Goal: Transaction & Acquisition: Purchase product/service

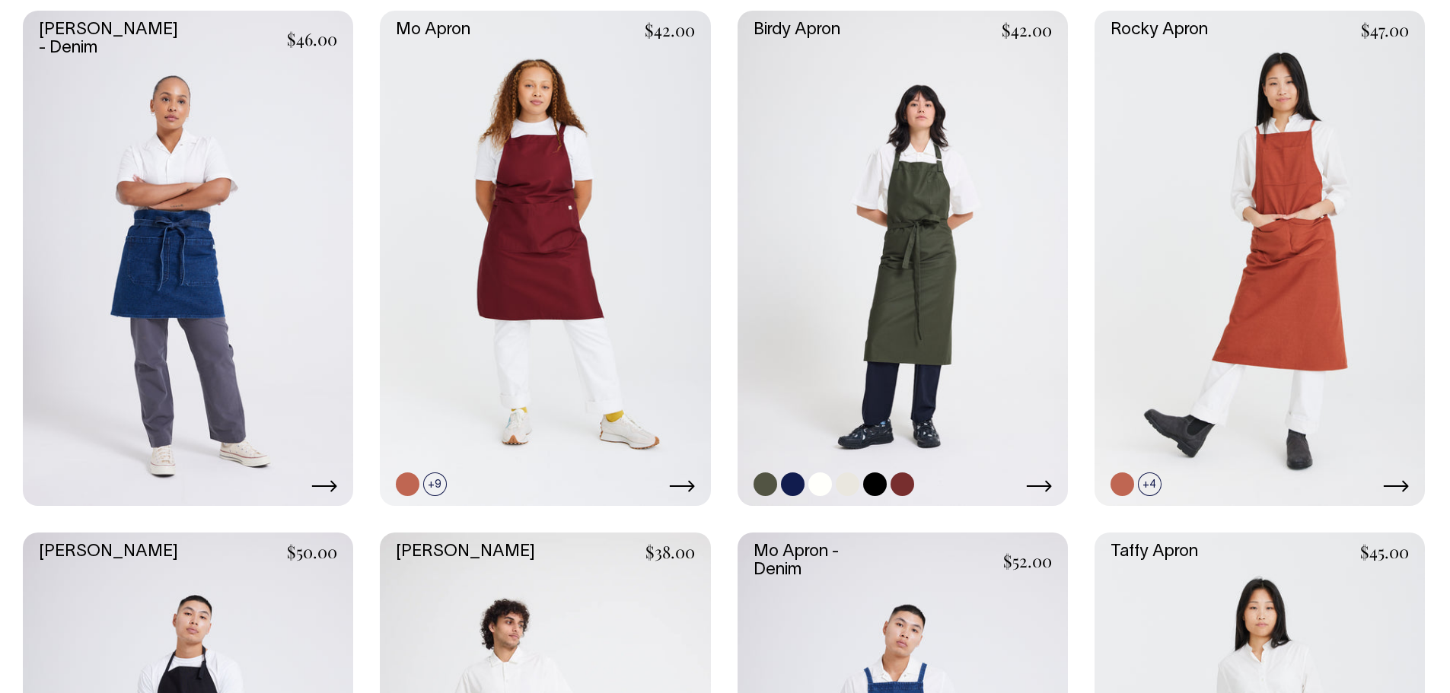
scroll to position [457, 0]
click at [1047, 481] on icon at bounding box center [1039, 487] width 26 height 12
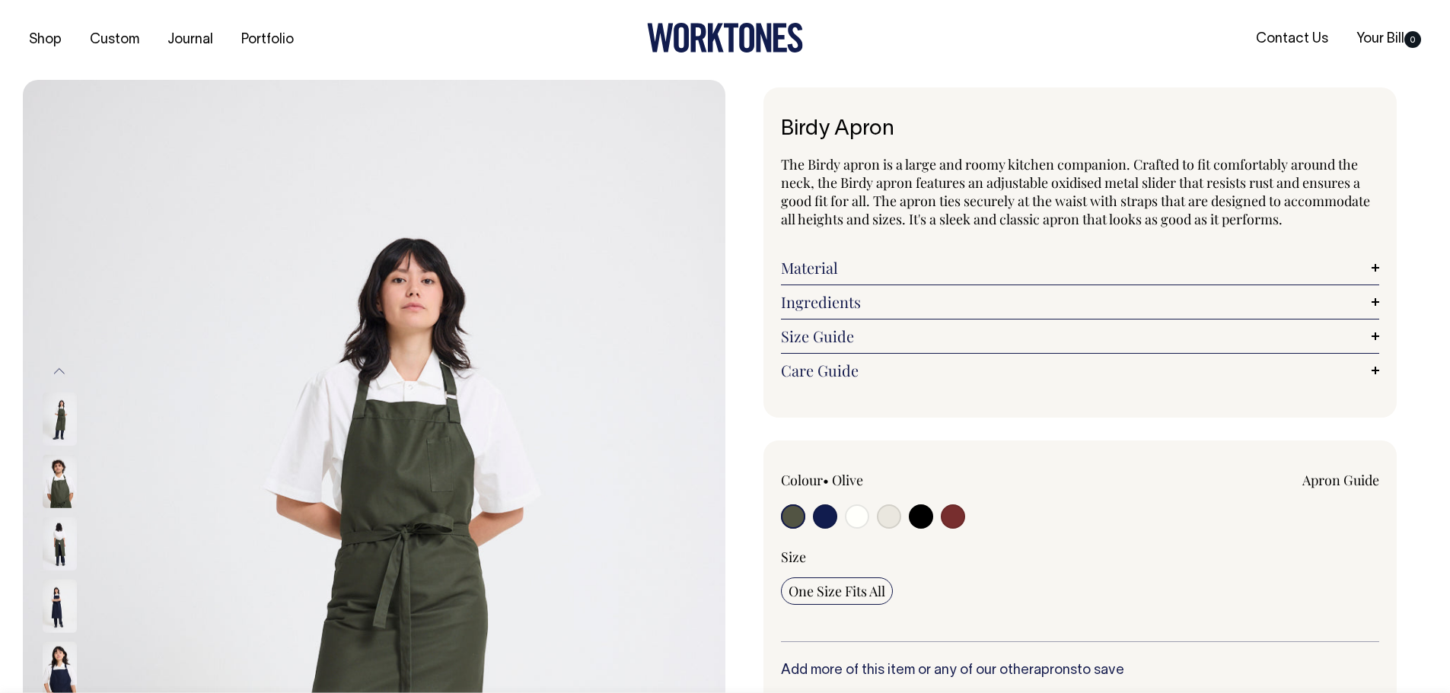
click at [891, 518] on input "radio" at bounding box center [889, 517] width 24 height 24
radio input "true"
select select "Natural"
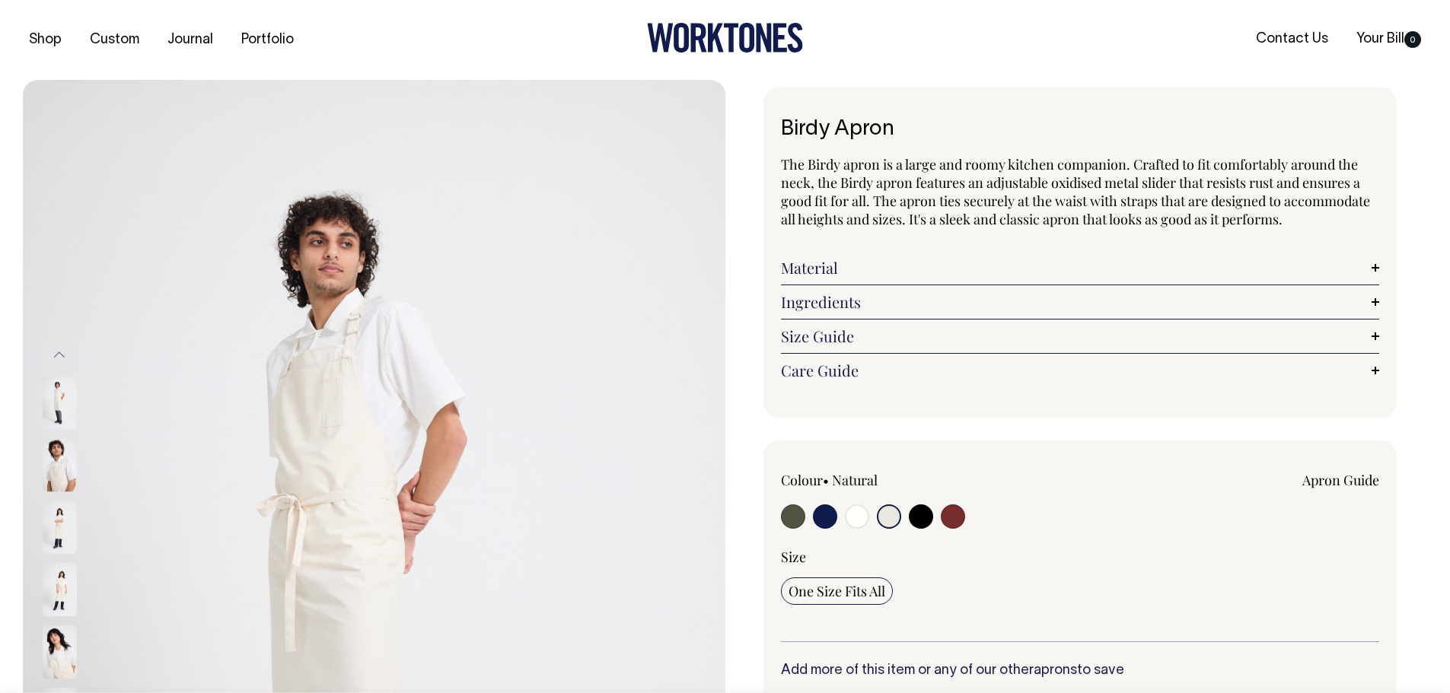
click at [57, 530] on img at bounding box center [60, 527] width 34 height 53
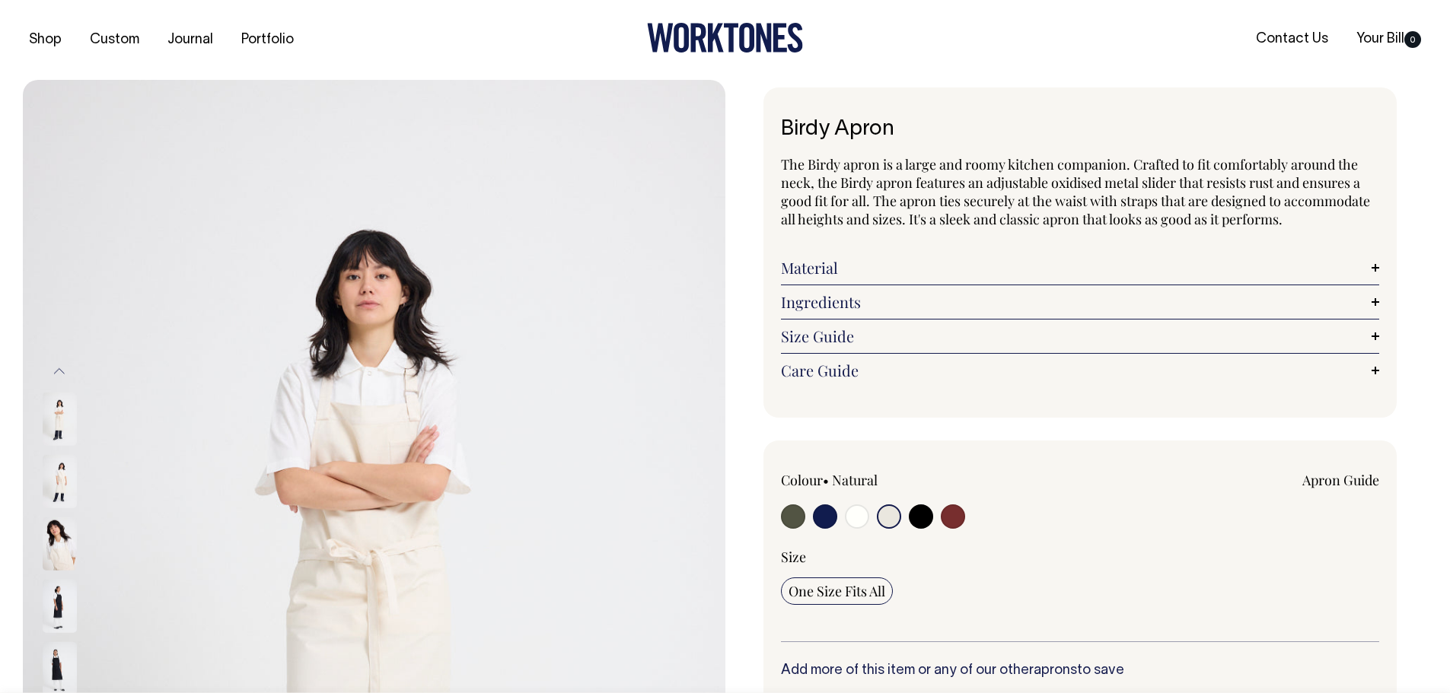
click at [58, 482] on img at bounding box center [60, 481] width 34 height 53
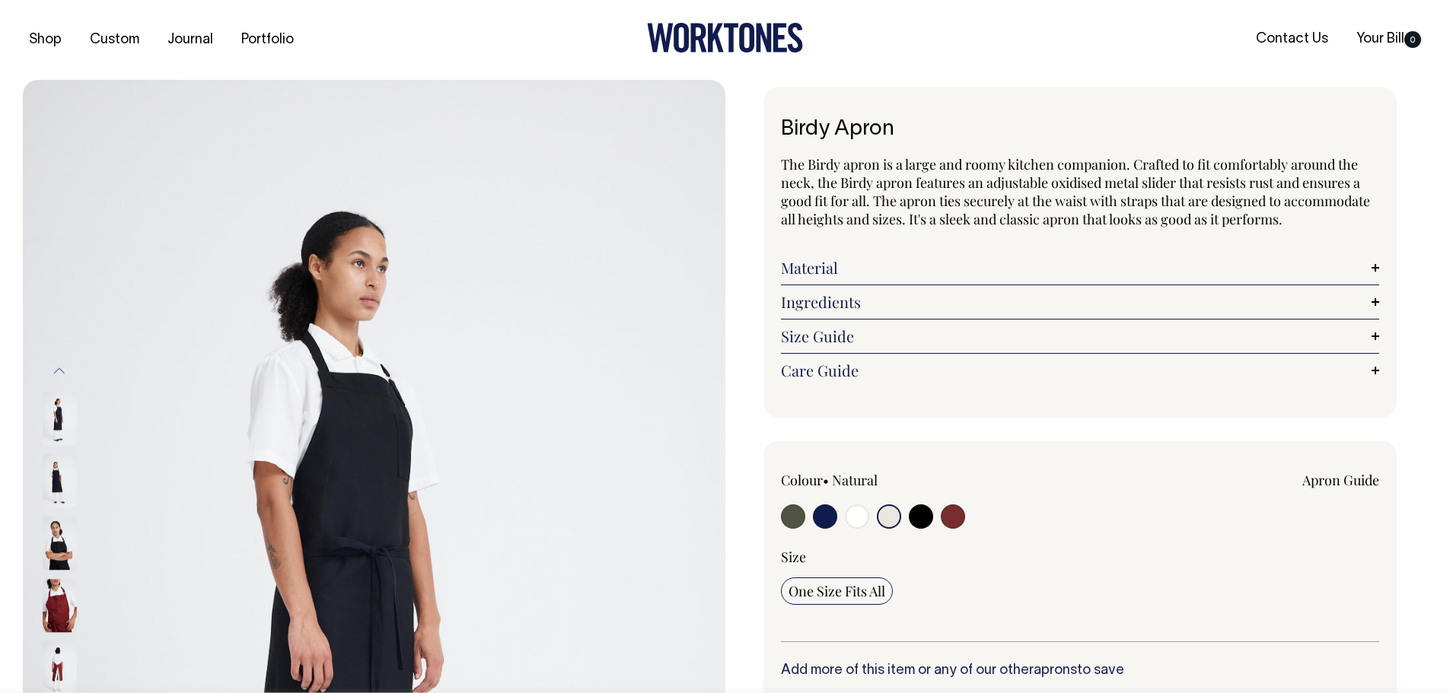
click at [887, 514] on input "radio" at bounding box center [889, 517] width 24 height 24
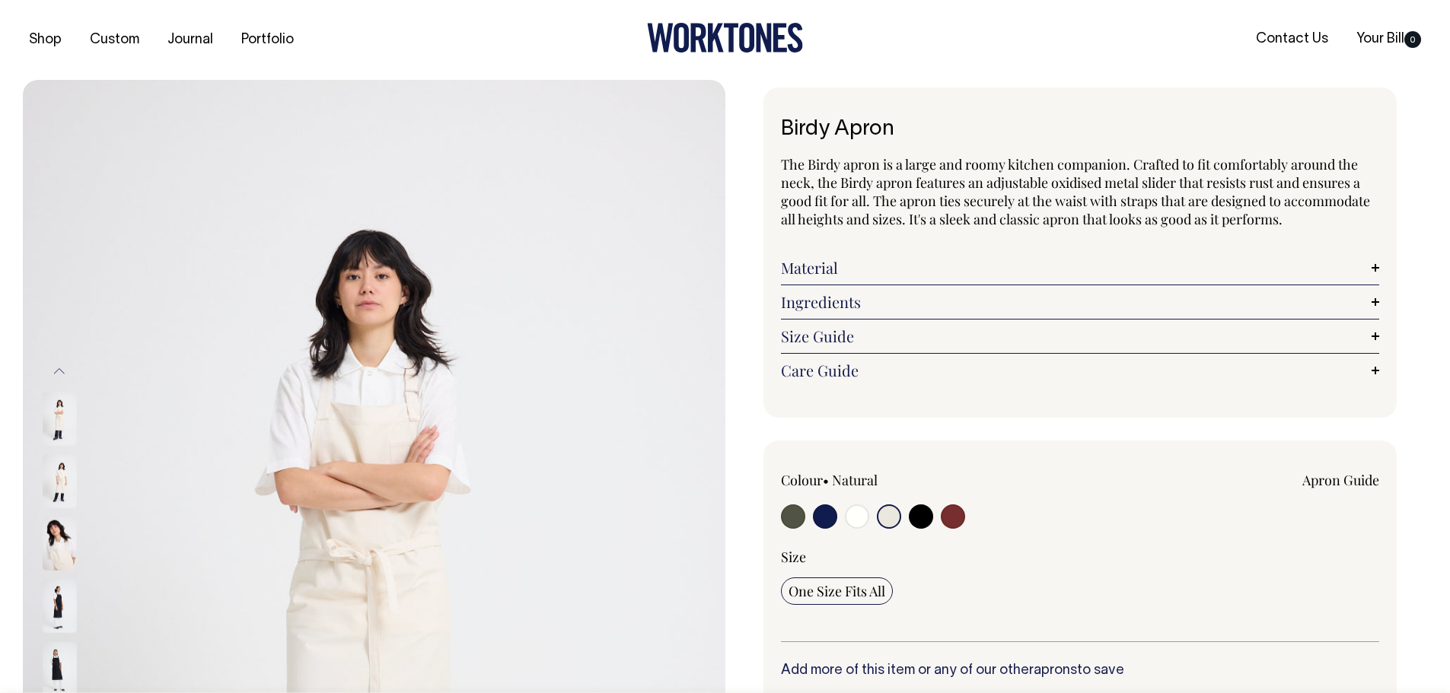
click at [65, 430] on img at bounding box center [60, 419] width 34 height 53
click at [56, 425] on img at bounding box center [60, 419] width 34 height 53
click at [59, 480] on img at bounding box center [60, 481] width 34 height 53
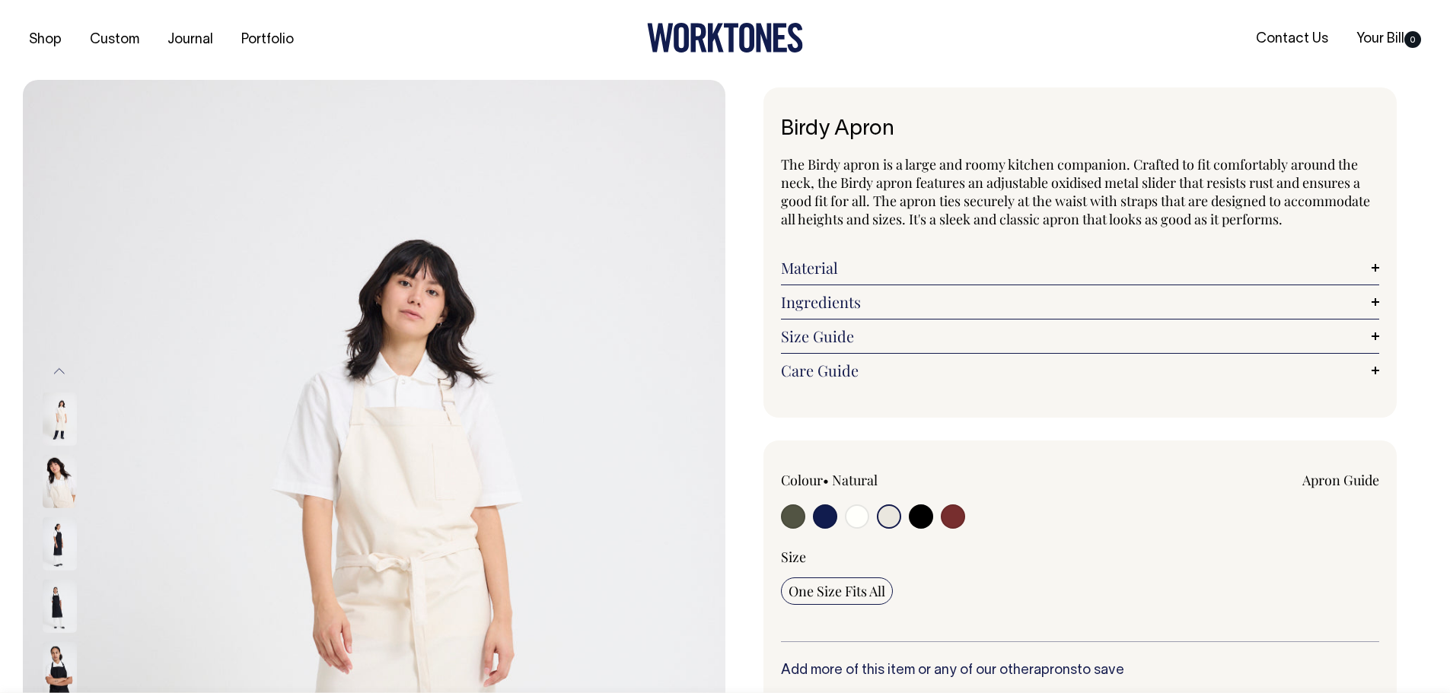
click at [887, 517] on input "radio" at bounding box center [889, 517] width 24 height 24
